Goal: Information Seeking & Learning: Learn about a topic

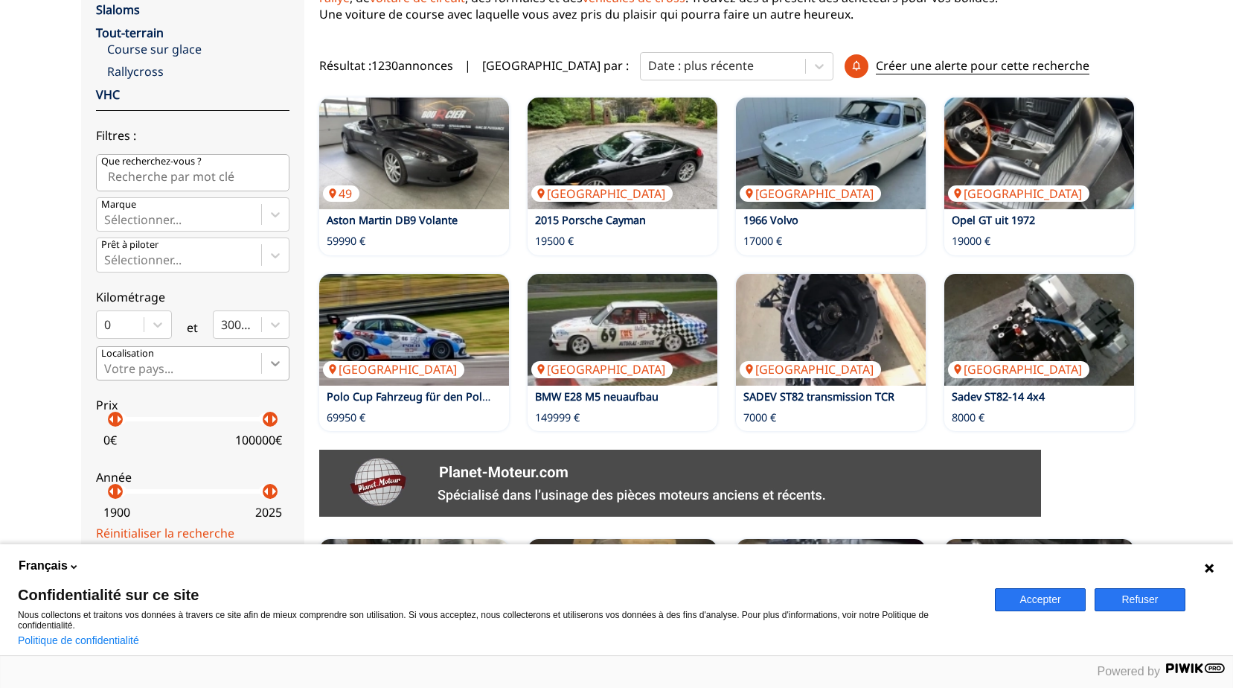
scroll to position [372, 0]
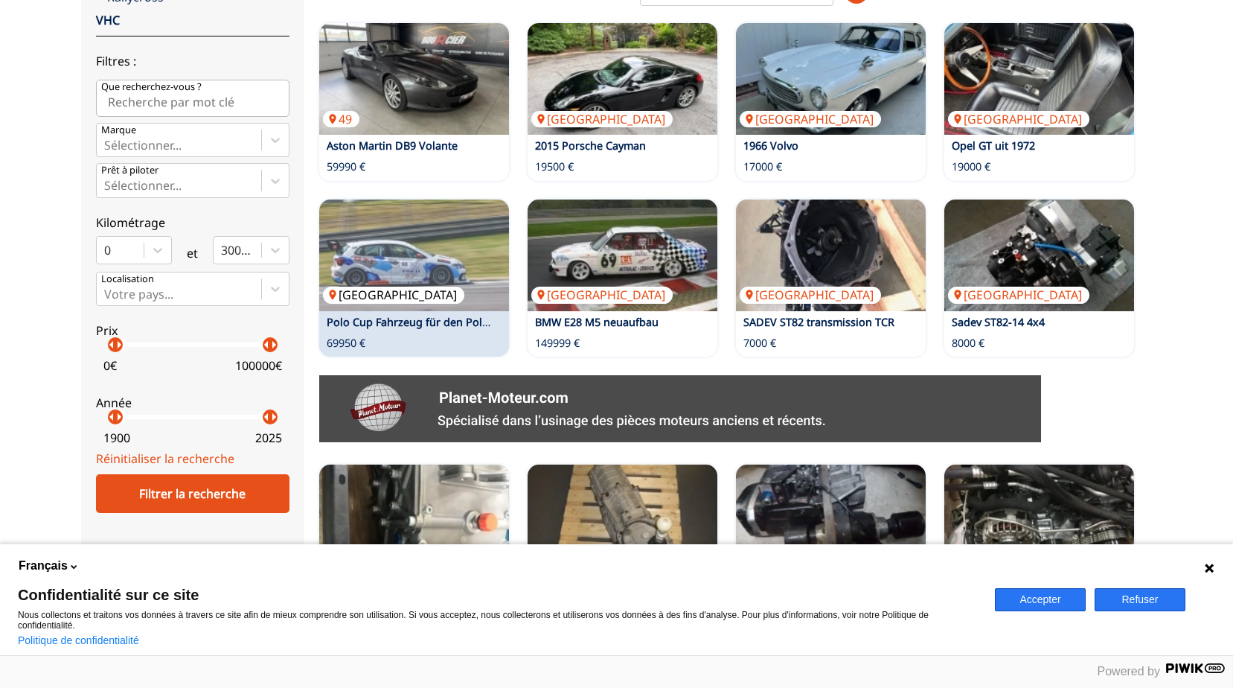
click at [488, 271] on img at bounding box center [414, 255] width 190 height 112
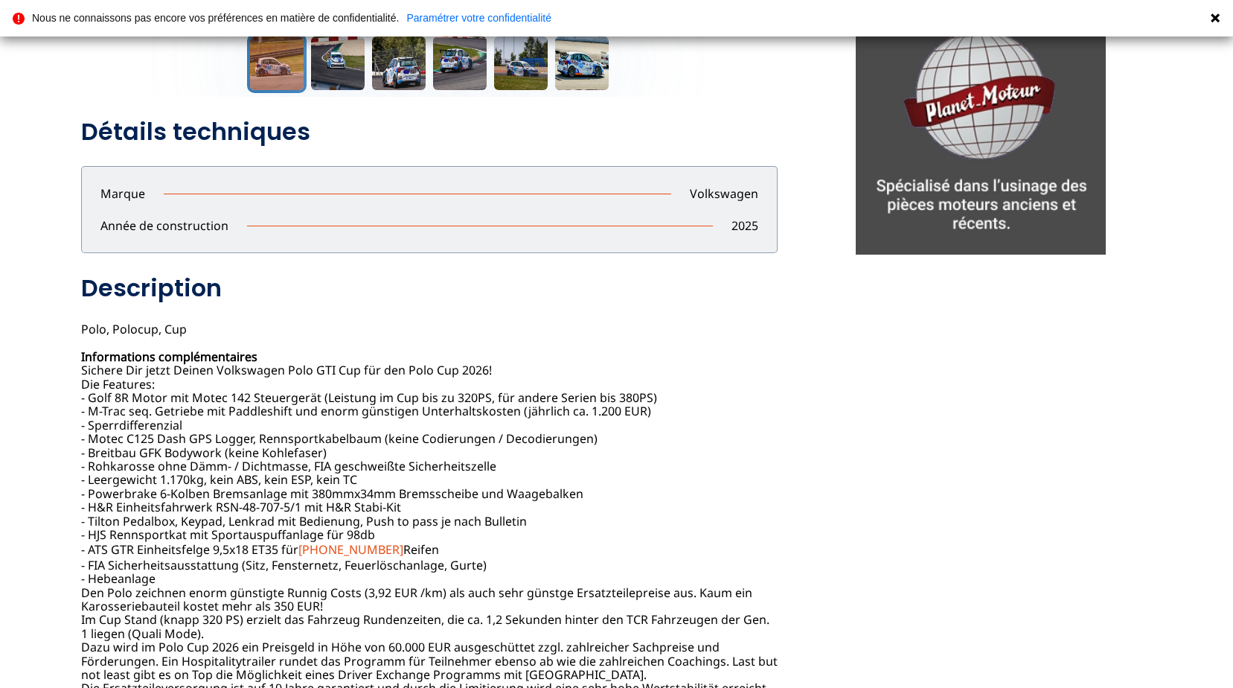
scroll to position [223, 0]
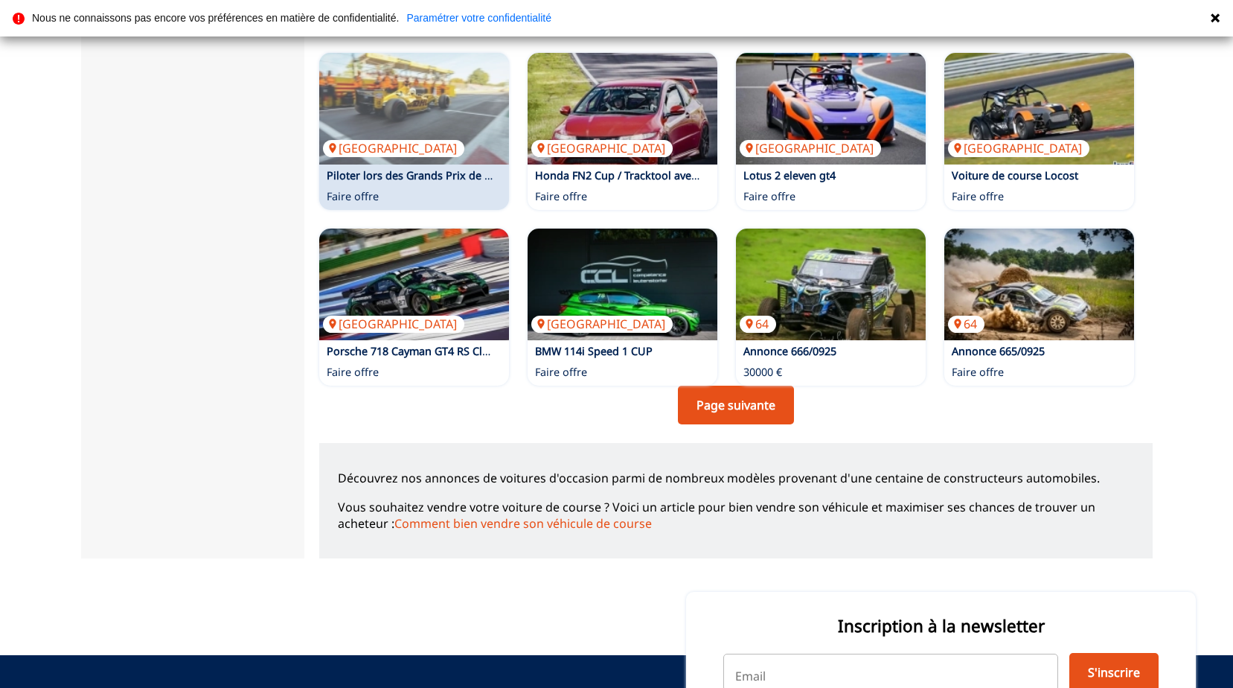
scroll to position [967, 0]
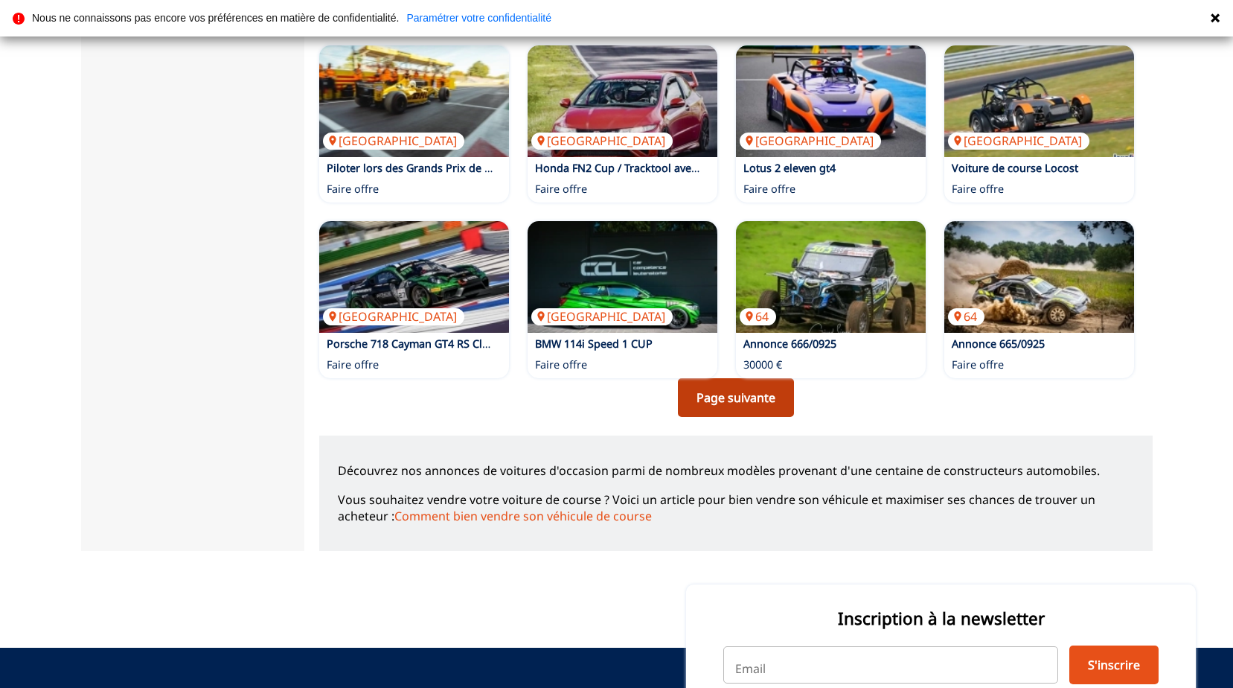
click at [700, 401] on link "Page suivante" at bounding box center [736, 397] width 116 height 39
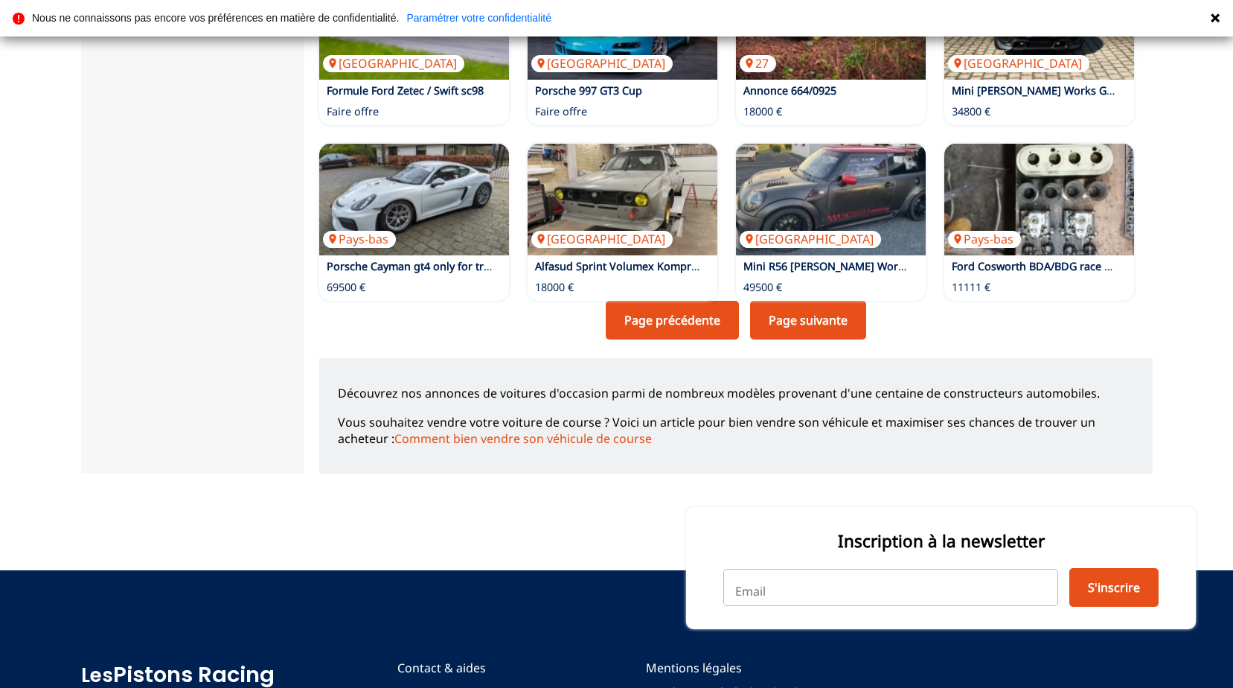
scroll to position [1116, 0]
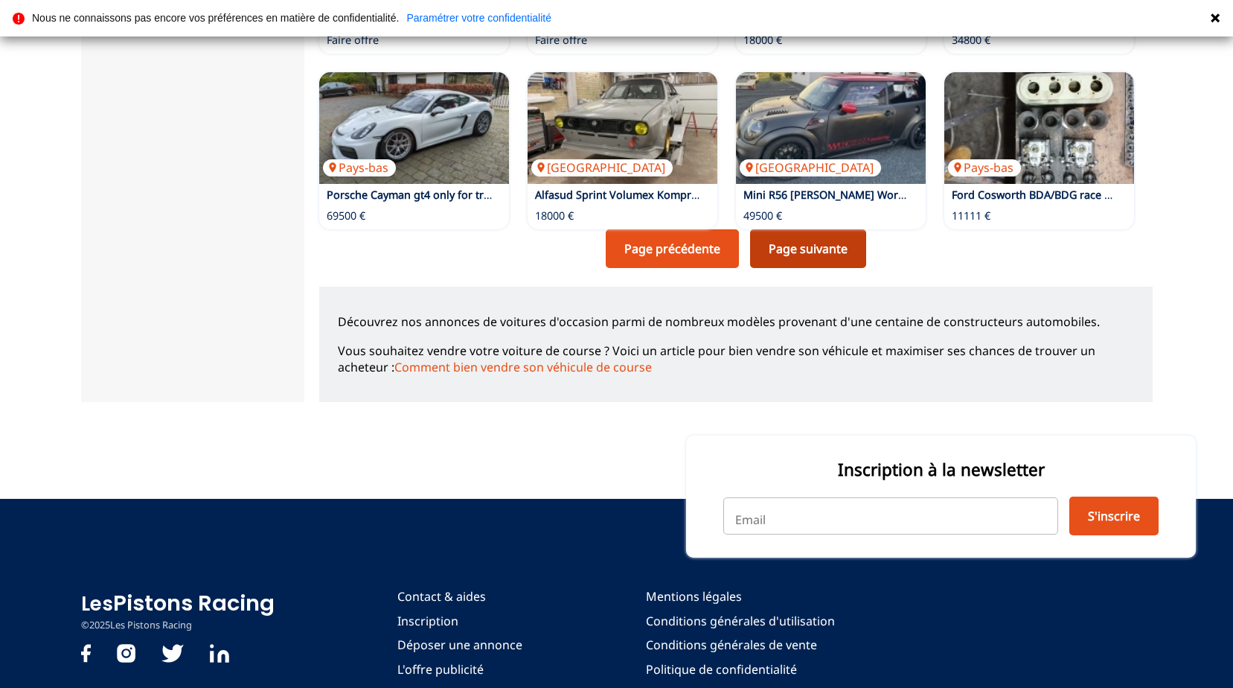
click at [842, 251] on link "Page suivante" at bounding box center [808, 248] width 116 height 39
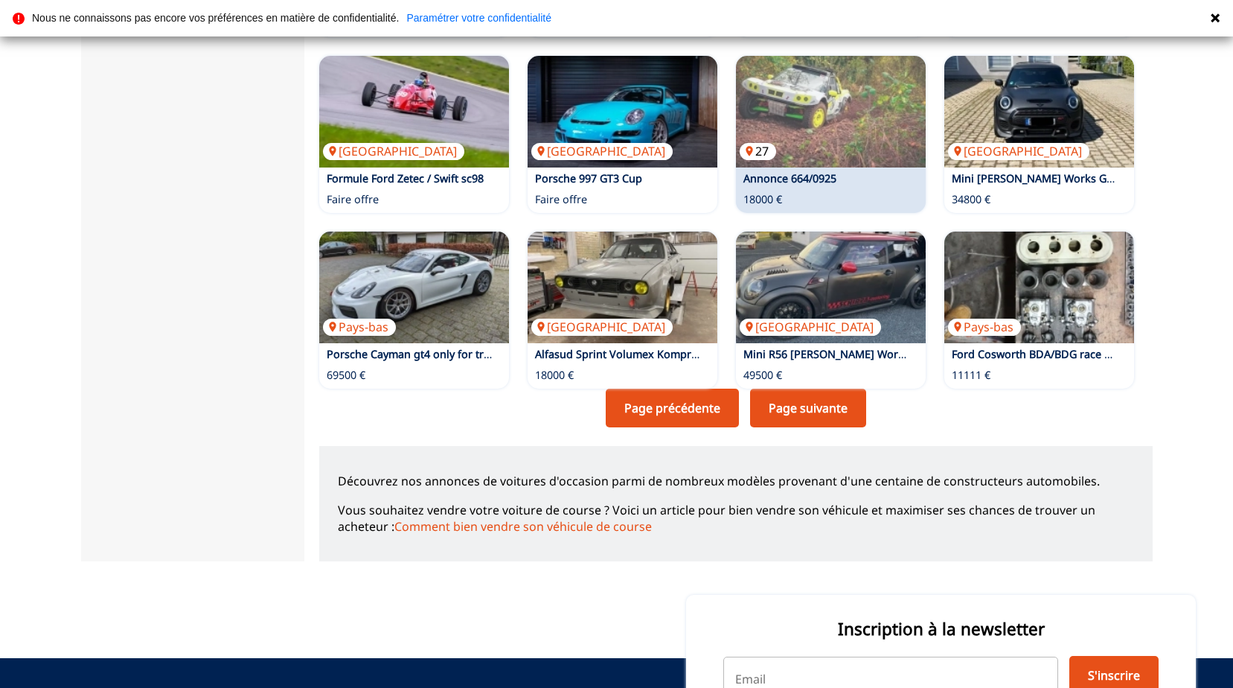
scroll to position [1042, 0]
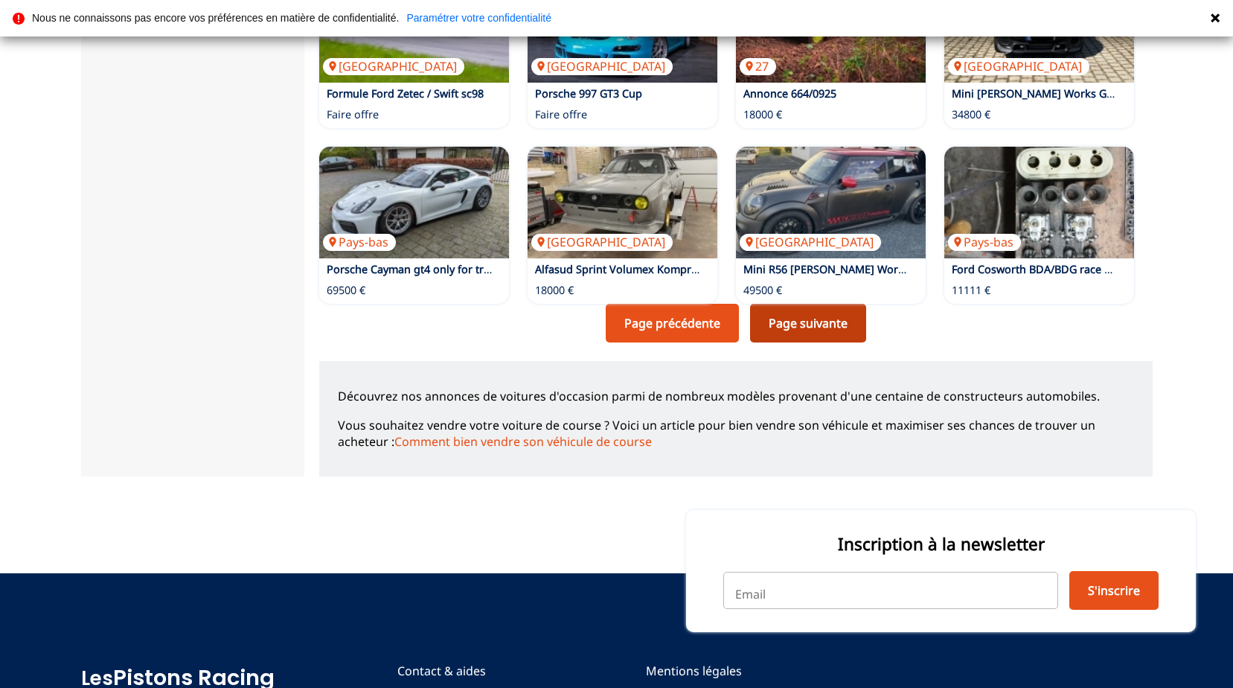
click at [810, 325] on link "Page suivante" at bounding box center [808, 323] width 116 height 39
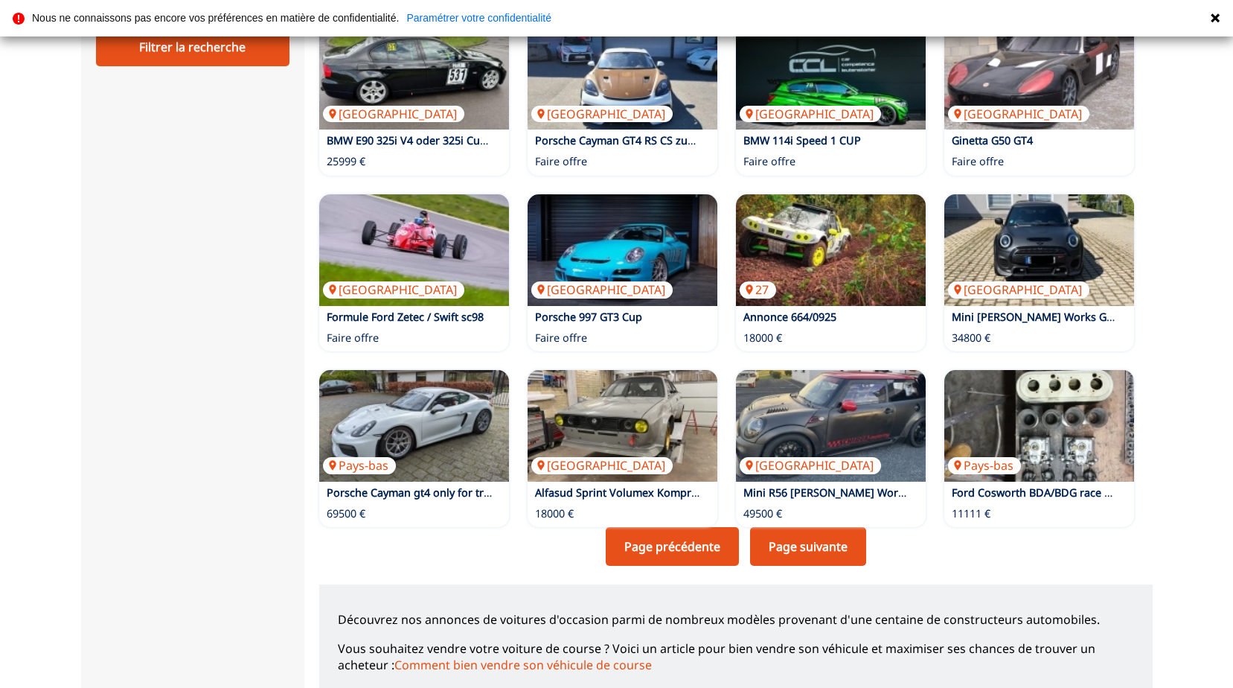
scroll to position [1042, 0]
